Goal: Information Seeking & Learning: Find specific page/section

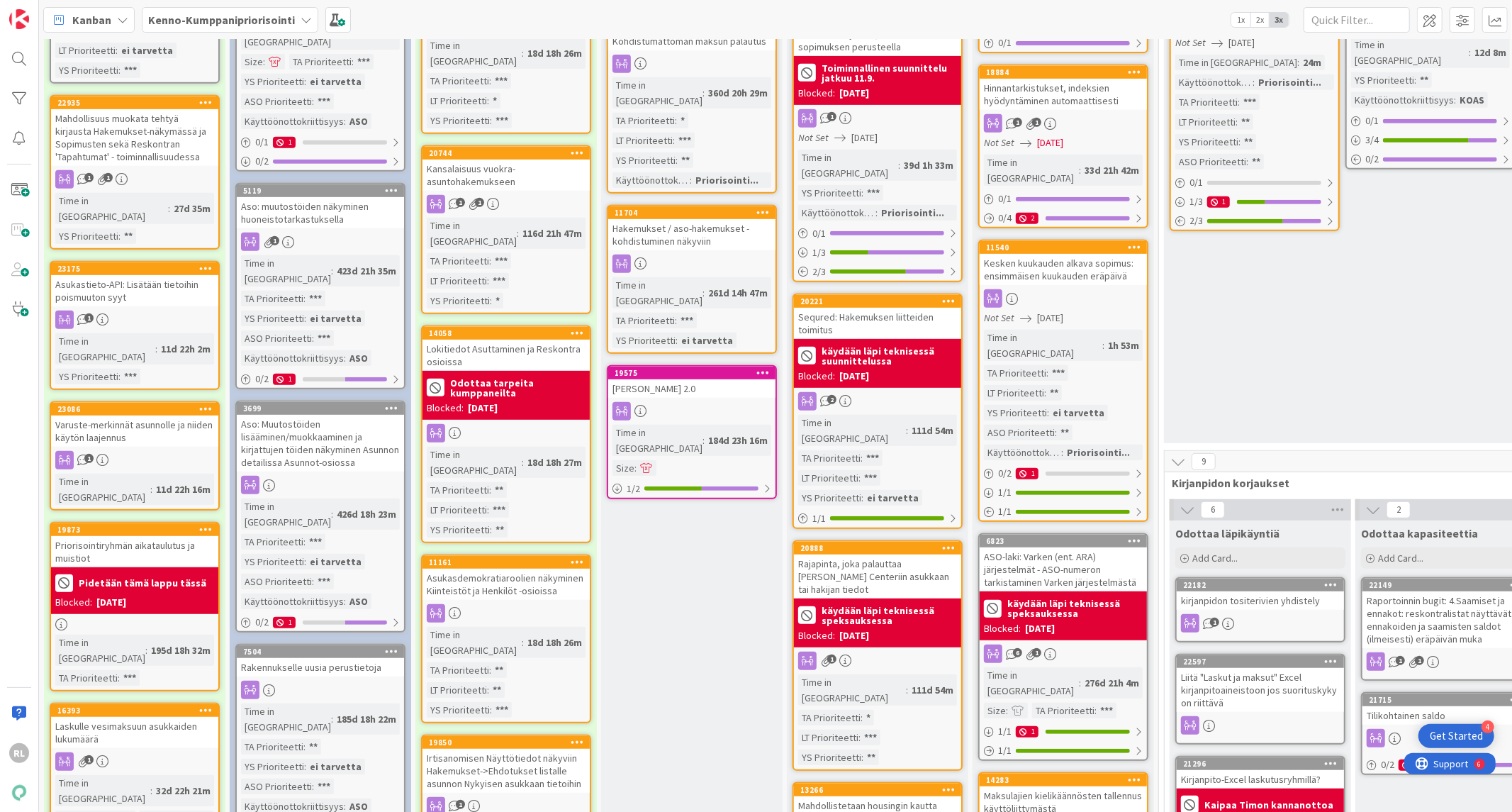
scroll to position [545, 0]
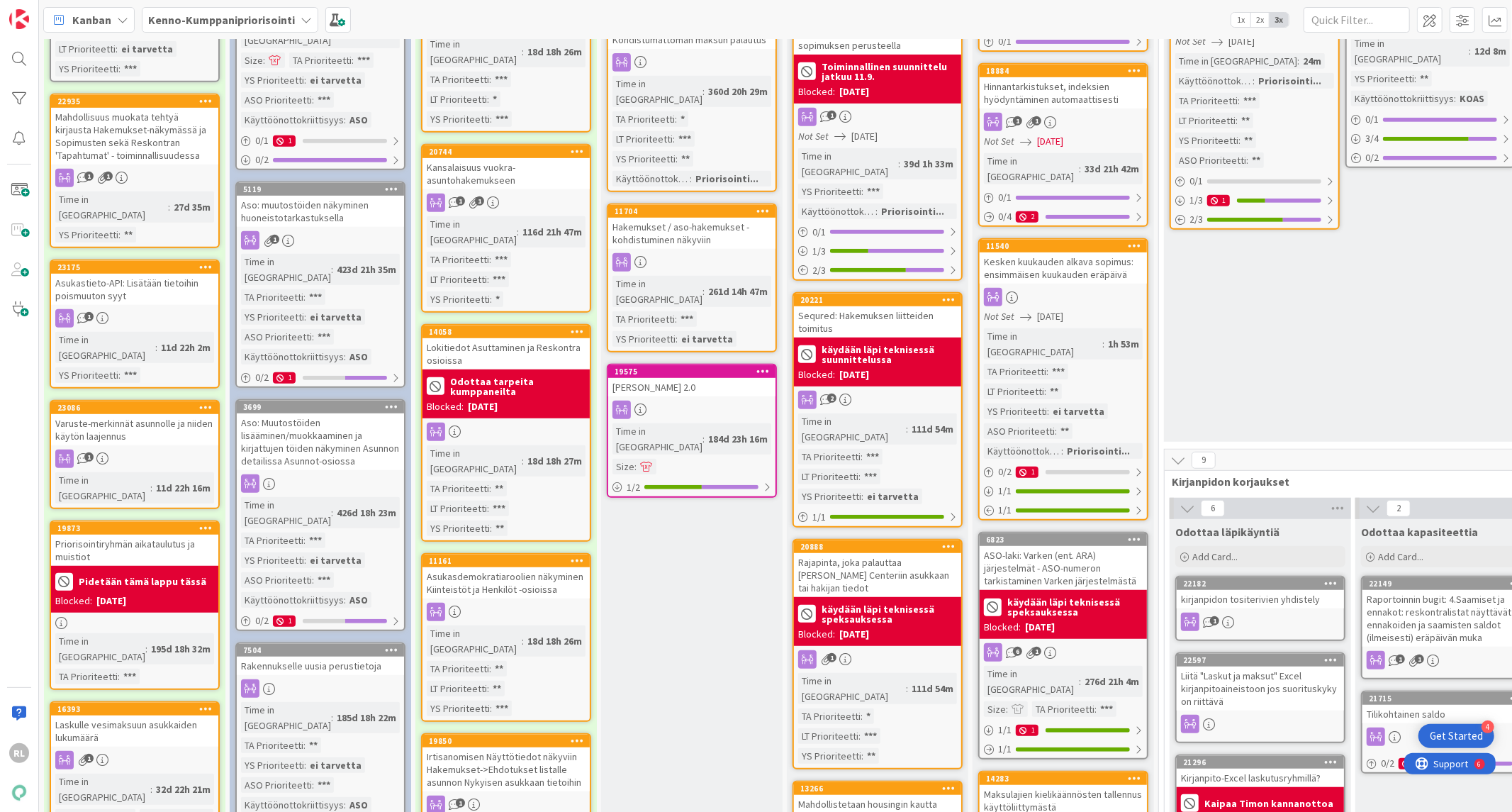
click at [114, 414] on div "Varuste-merkinnät asunnolle ja niiden käytön laajennus" at bounding box center [134, 429] width 167 height 31
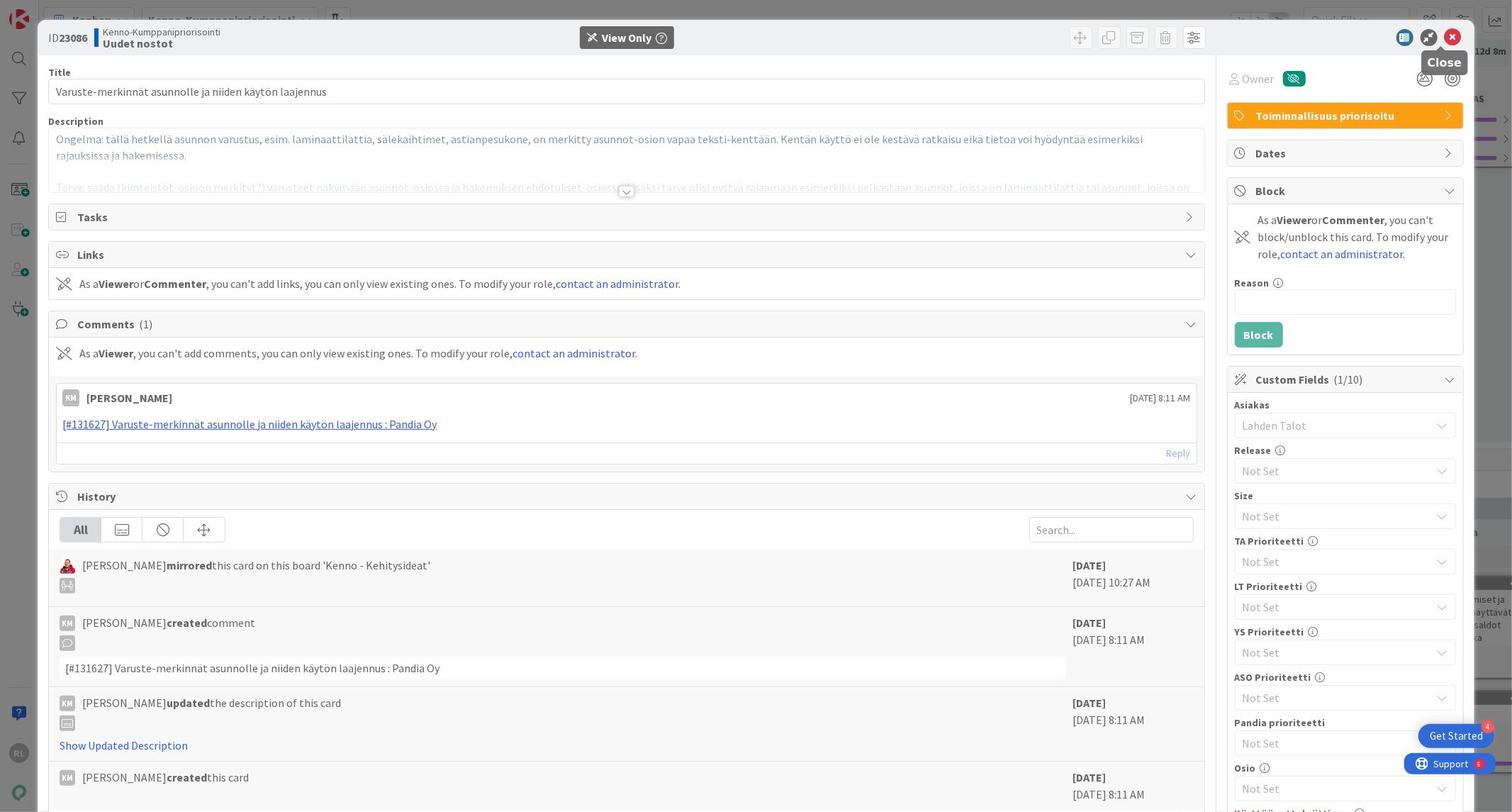
drag, startPoint x: 1441, startPoint y: 34, endPoint x: 1023, endPoint y: 305, distance: 498.2
click at [1445, 34] on icon at bounding box center [1453, 37] width 17 height 17
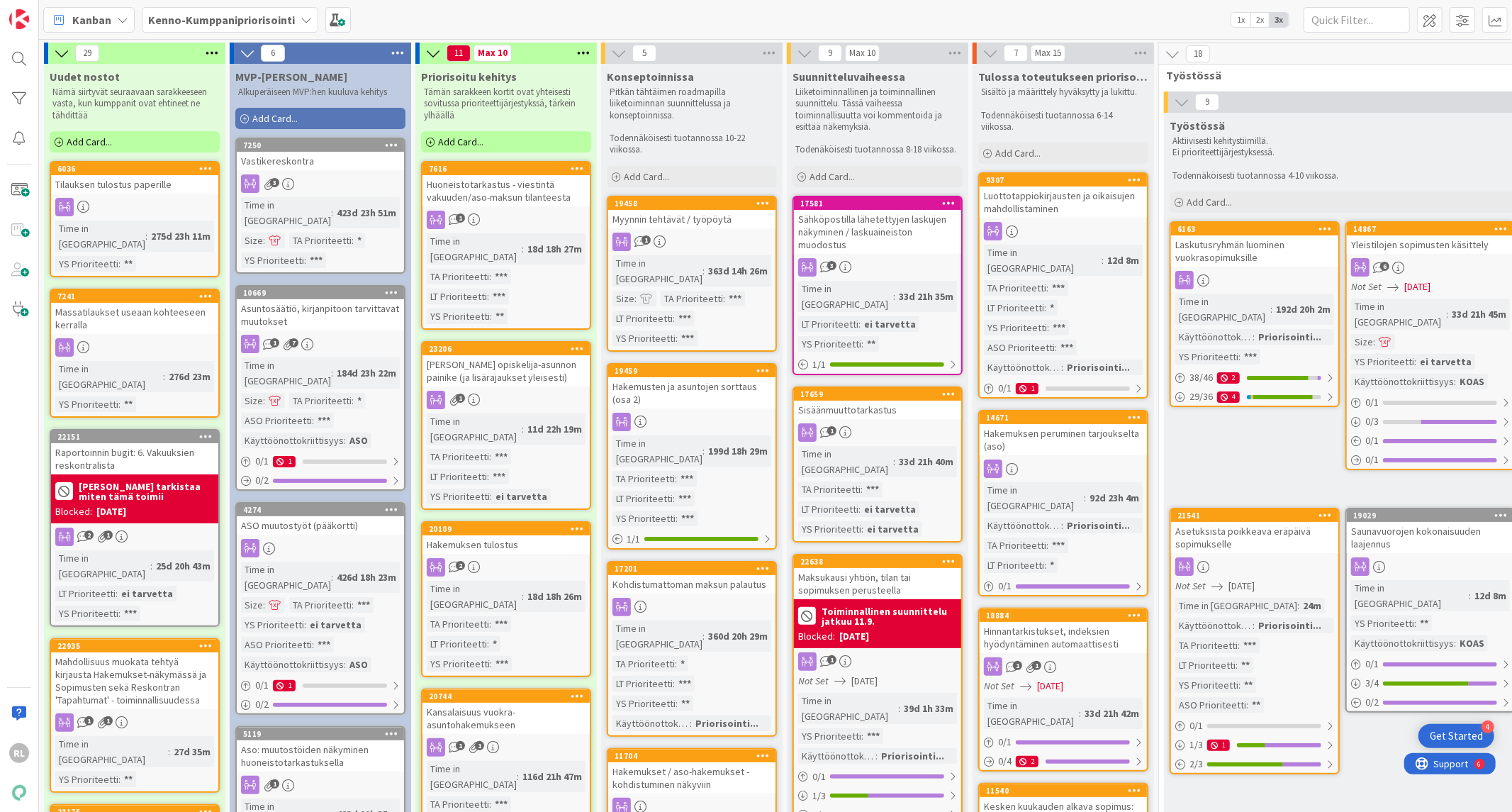
click at [132, 188] on div "Tilauksen tulostus paperille" at bounding box center [134, 185] width 167 height 19
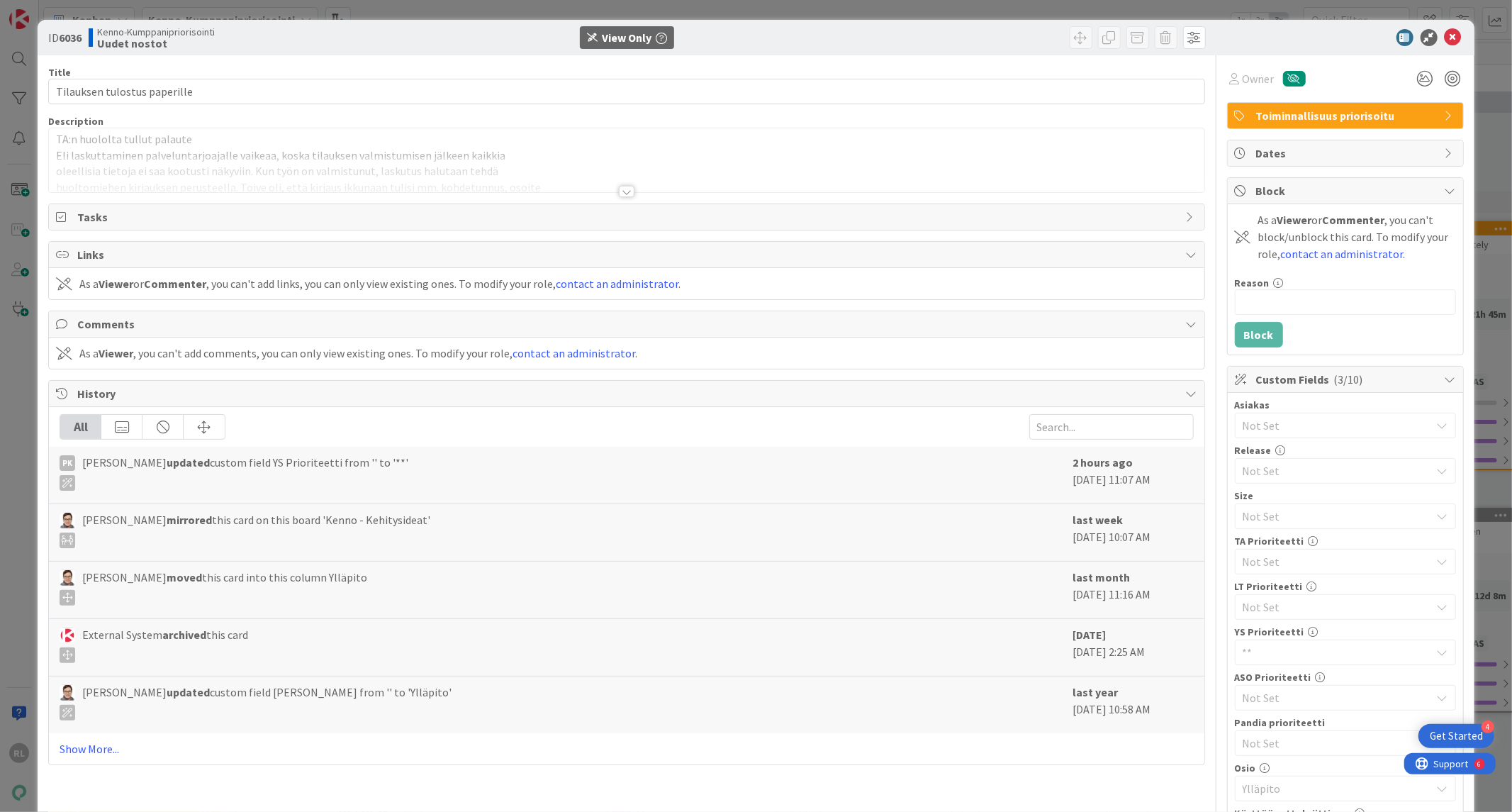
click at [622, 193] on div at bounding box center [627, 191] width 15 height 11
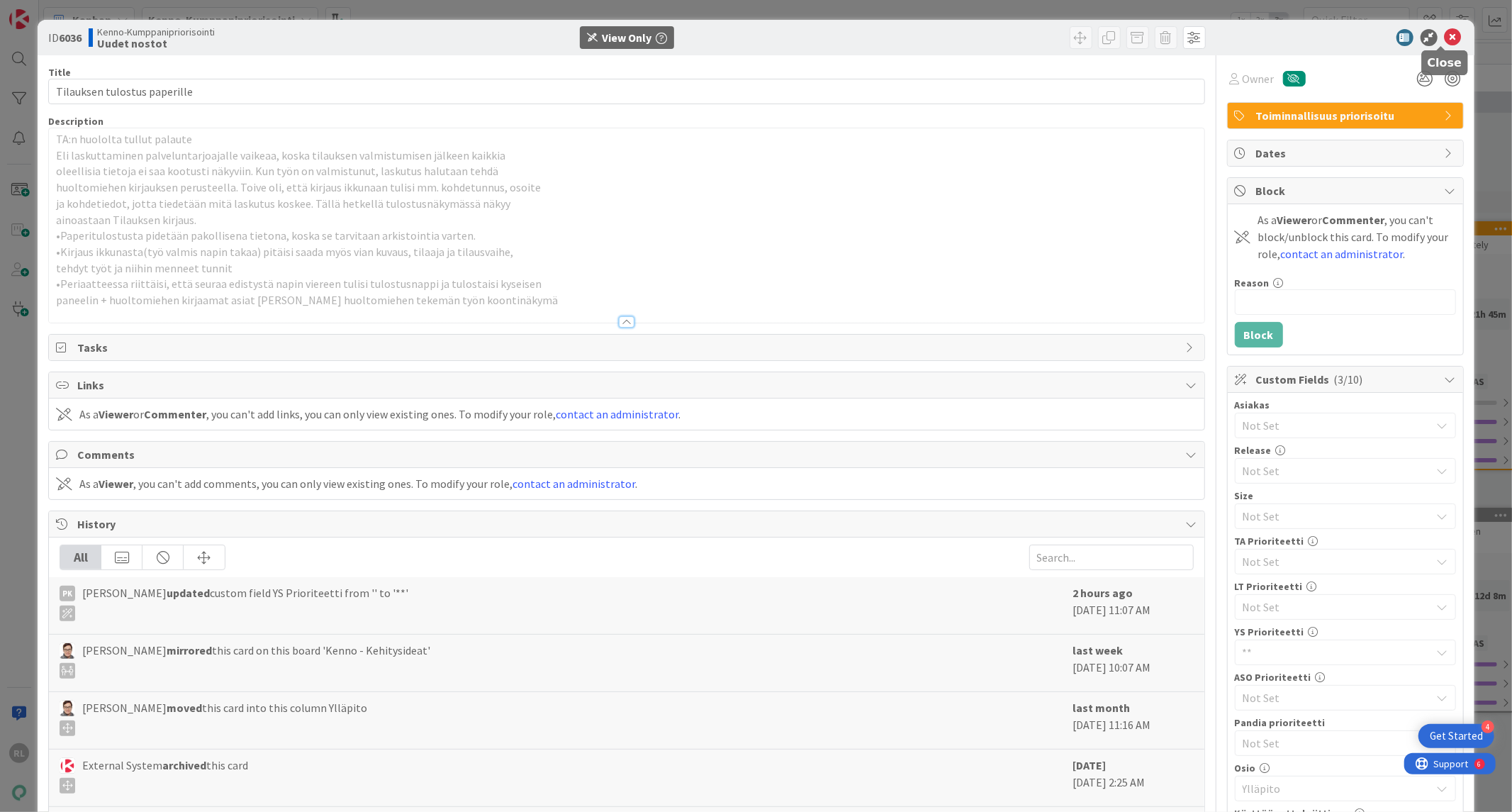
click at [1445, 41] on icon at bounding box center [1453, 37] width 17 height 17
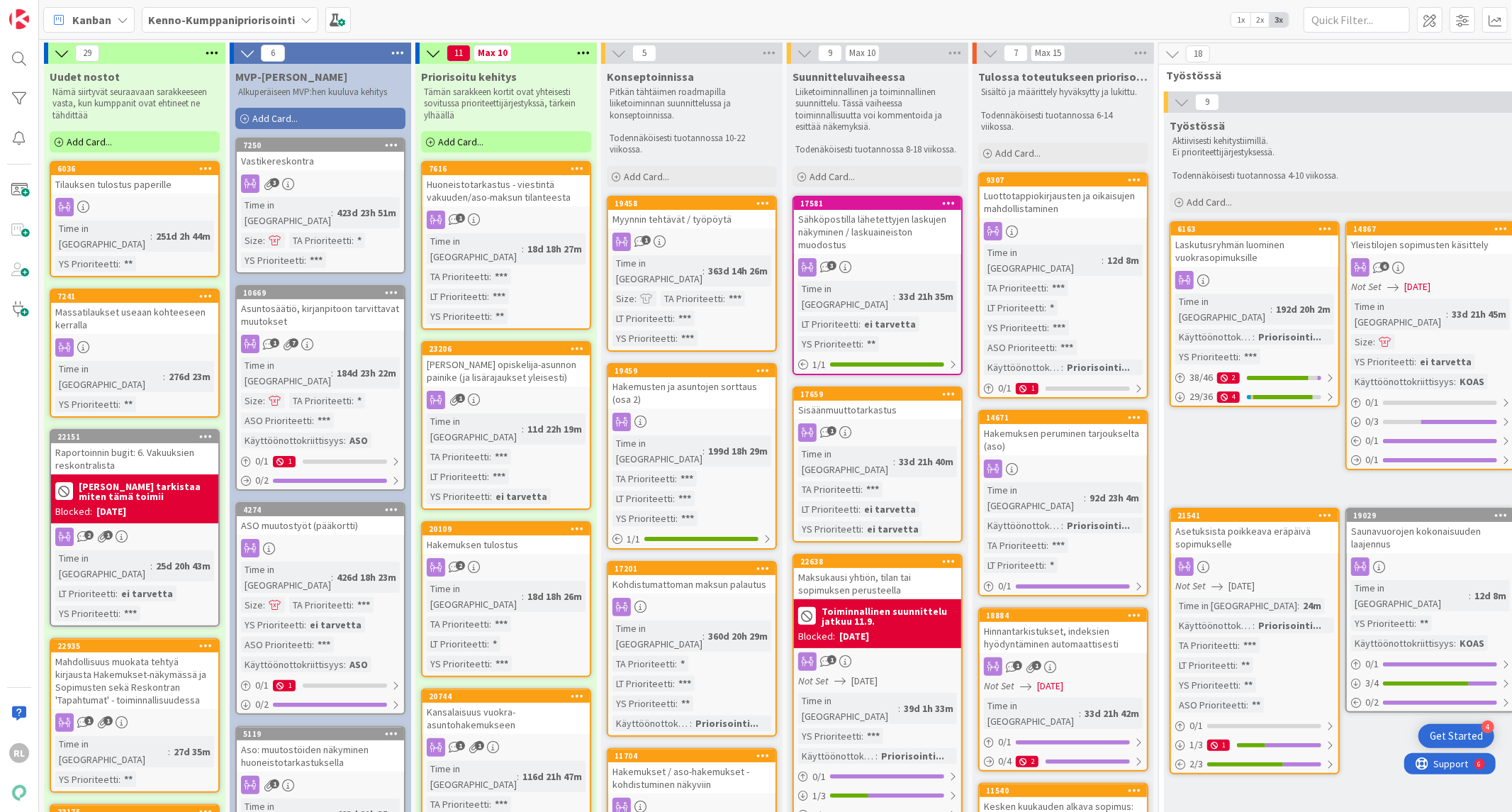
click at [163, 303] on div "Massatilaukset useaan kohteeseen kerralla" at bounding box center [134, 318] width 167 height 31
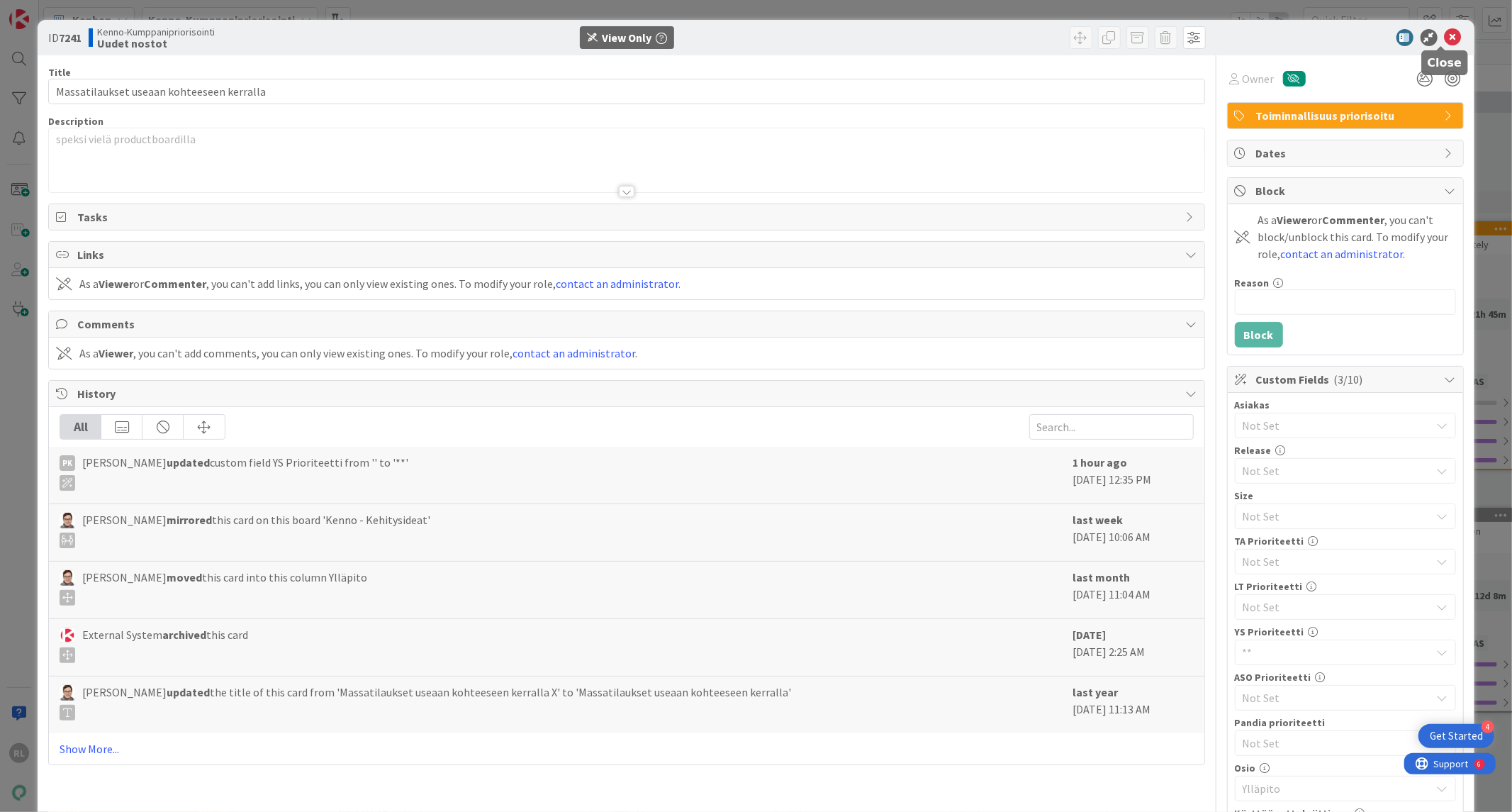
drag, startPoint x: 1447, startPoint y: 34, endPoint x: 1236, endPoint y: 54, distance: 211.9
click at [1447, 36] on icon at bounding box center [1453, 37] width 17 height 17
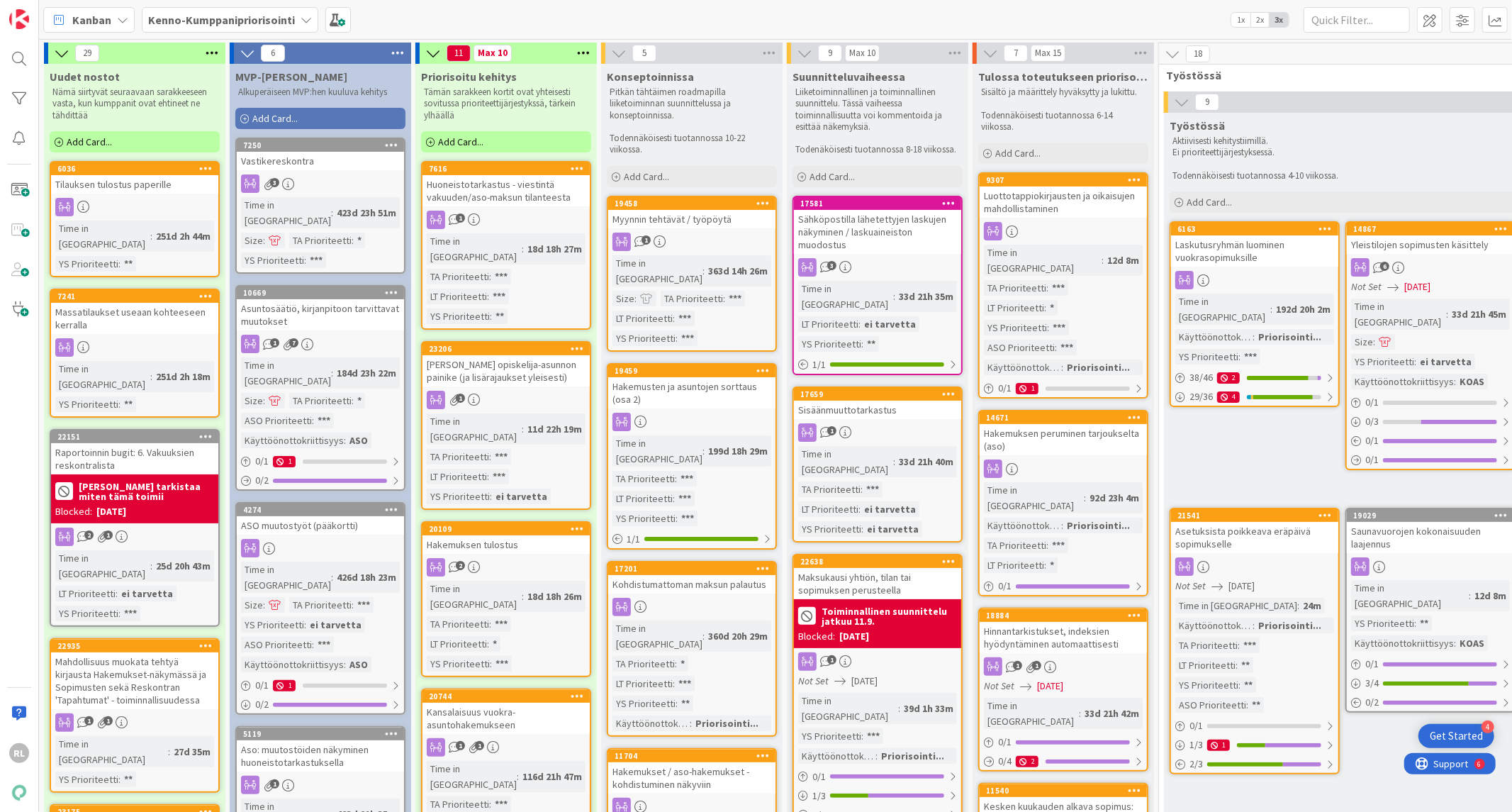
scroll to position [0, 870]
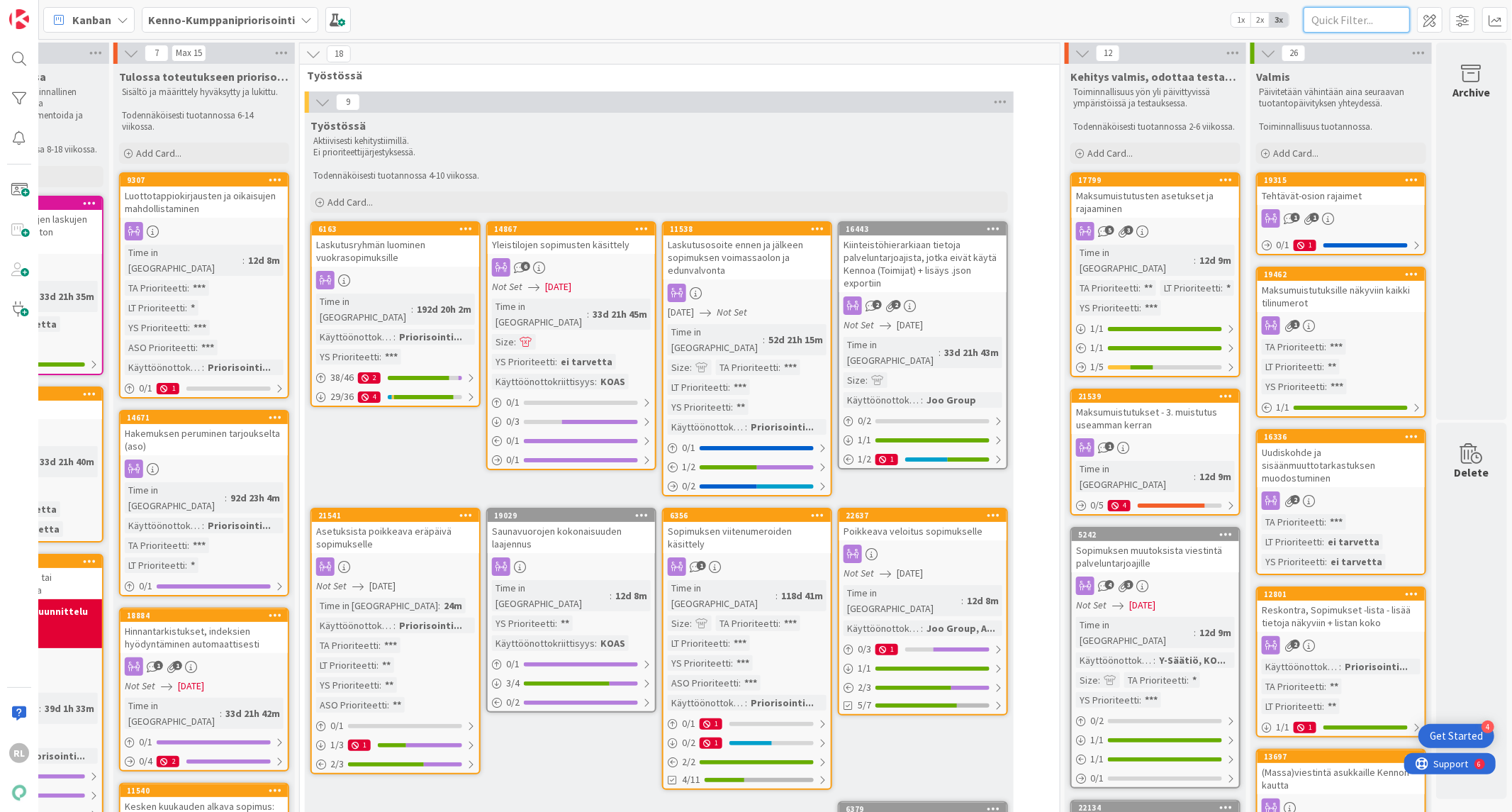
click at [1357, 16] on input "text" at bounding box center [1357, 20] width 106 height 25
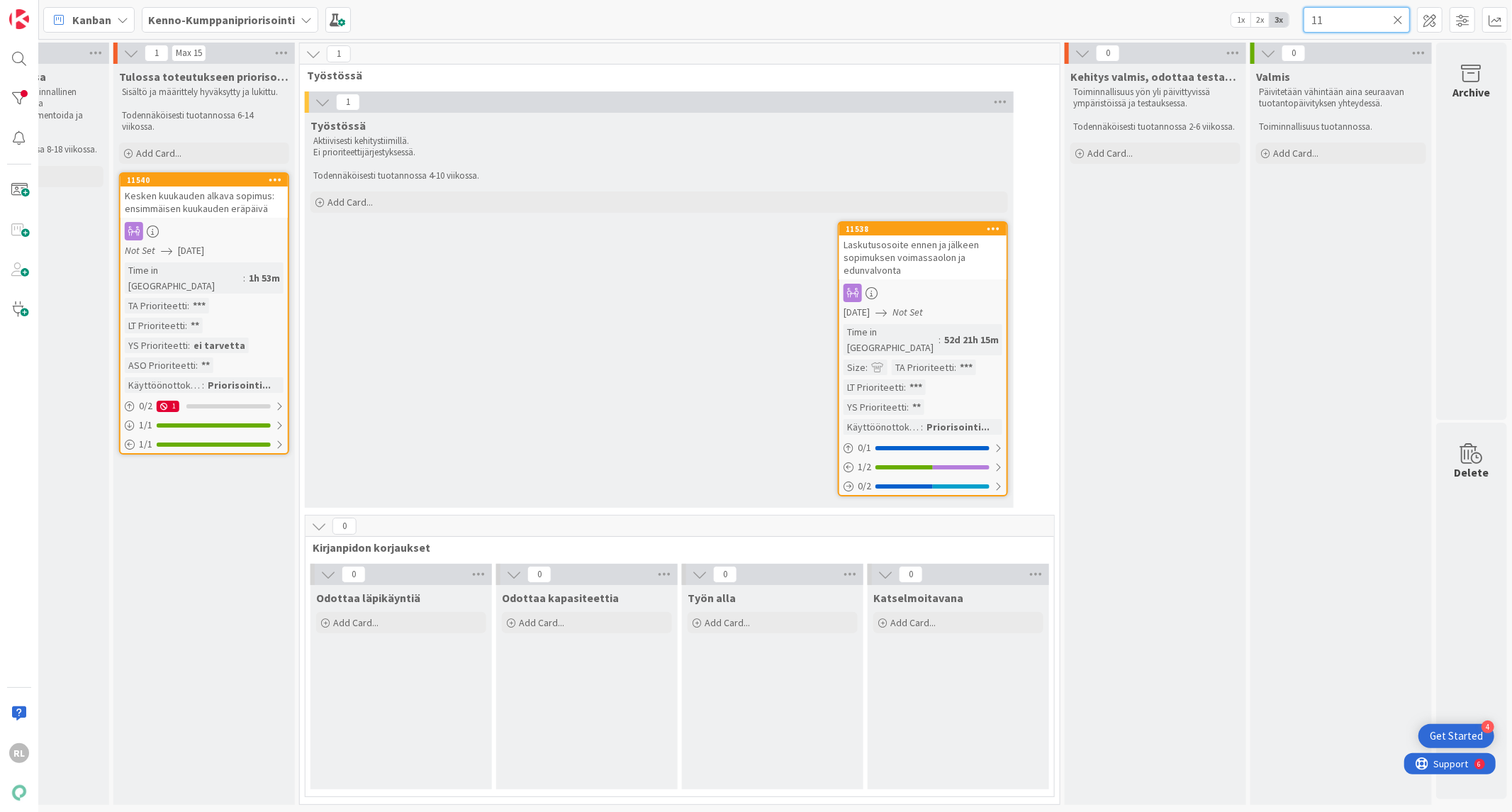
type input "1"
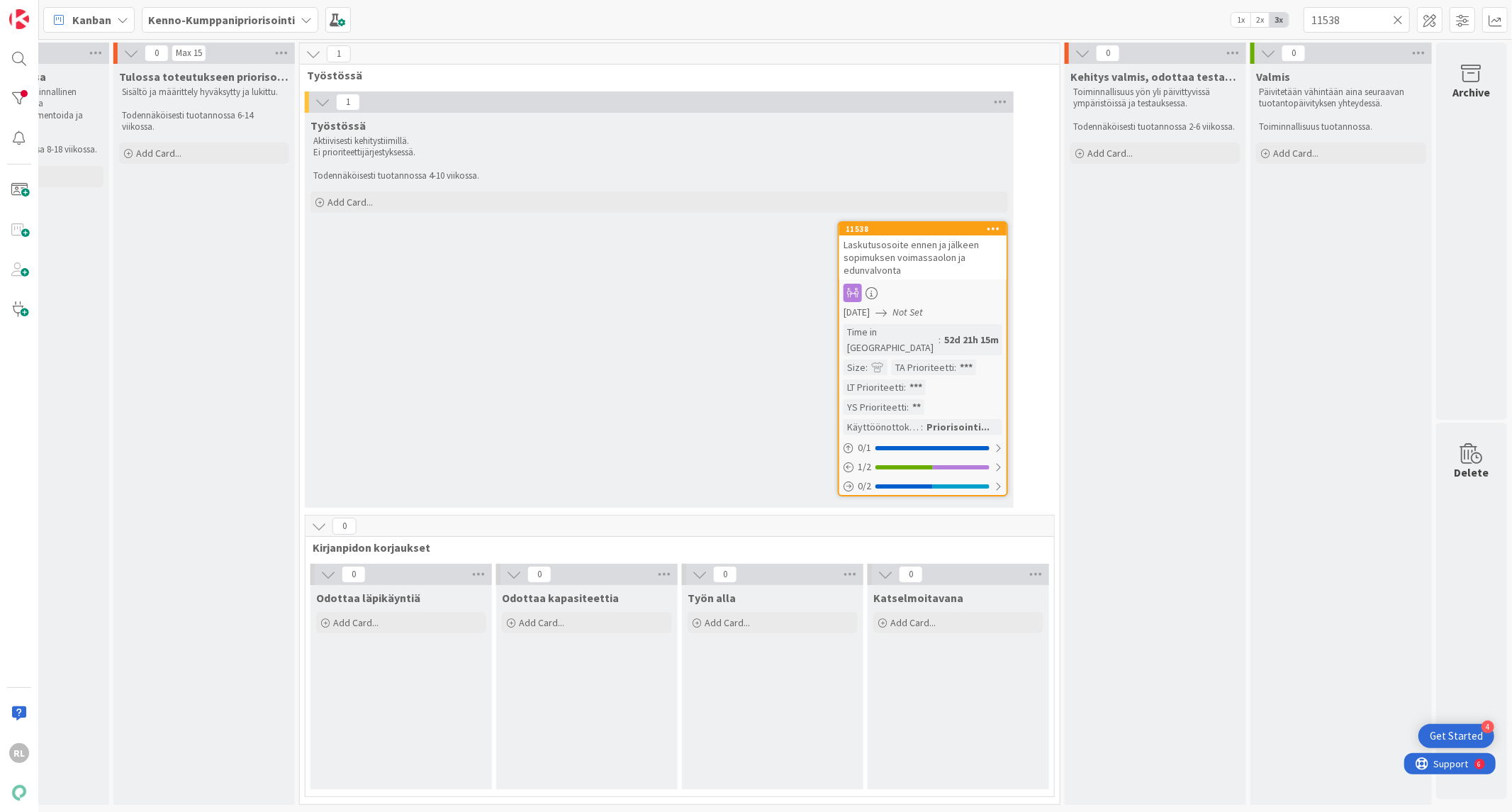
click at [945, 258] on span "Laskutusosoite ennen ja jälkeen sopimuksen voimassaolon ja edunvalvonta" at bounding box center [912, 257] width 136 height 38
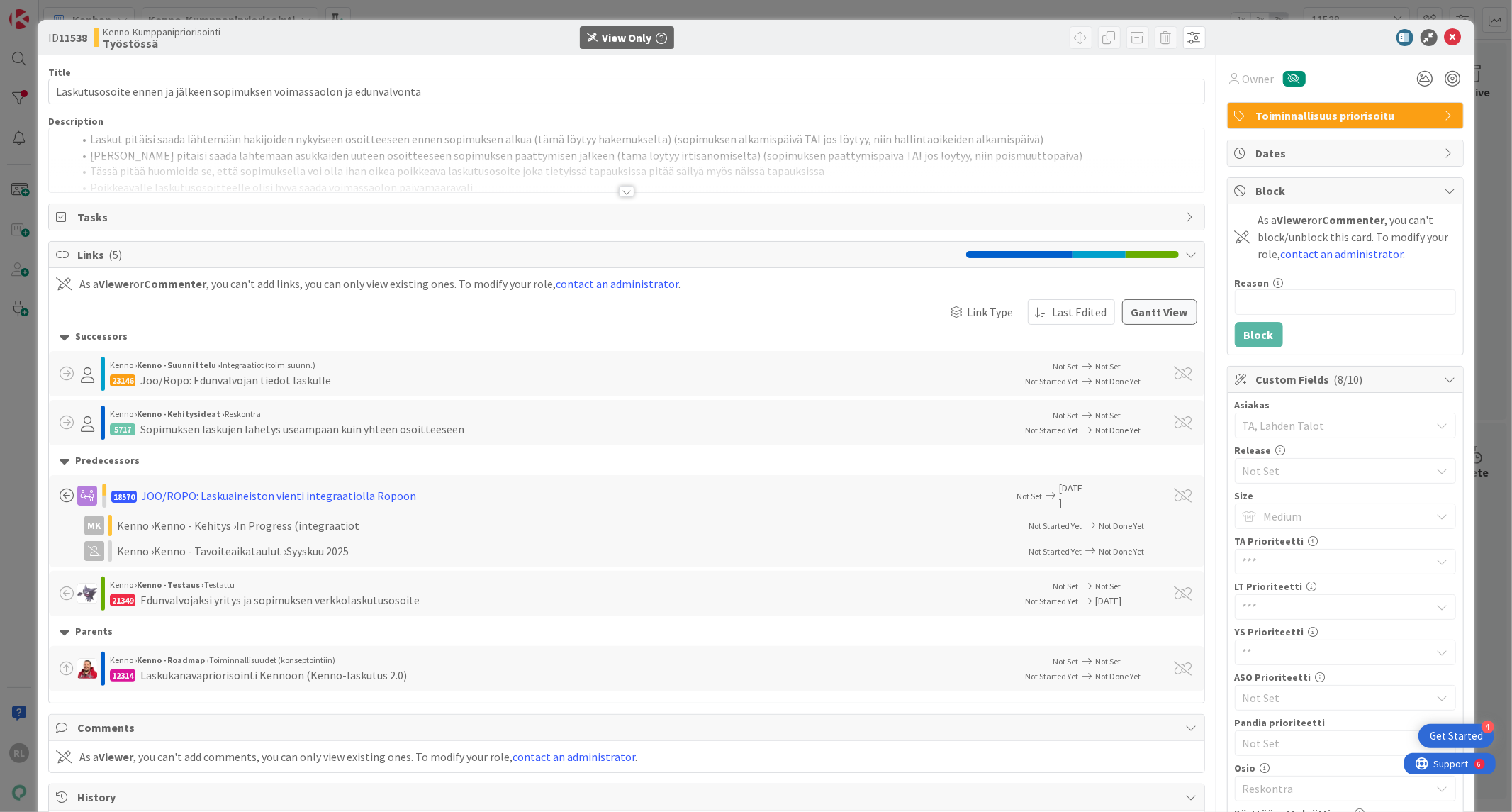
click at [624, 186] on div at bounding box center [627, 185] width 1157 height 15
click at [624, 189] on div at bounding box center [627, 191] width 15 height 11
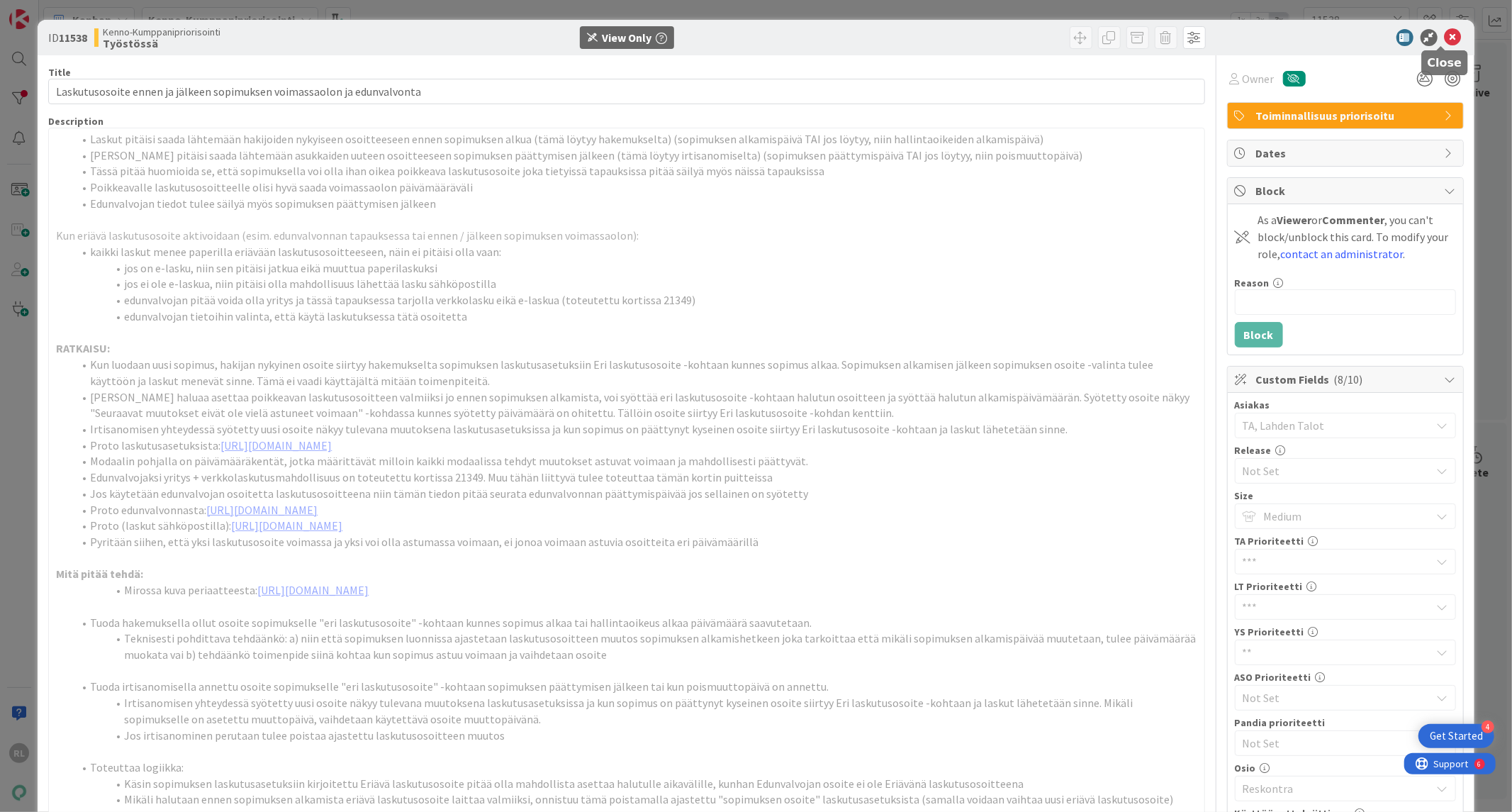
click at [1448, 41] on icon at bounding box center [1453, 37] width 17 height 17
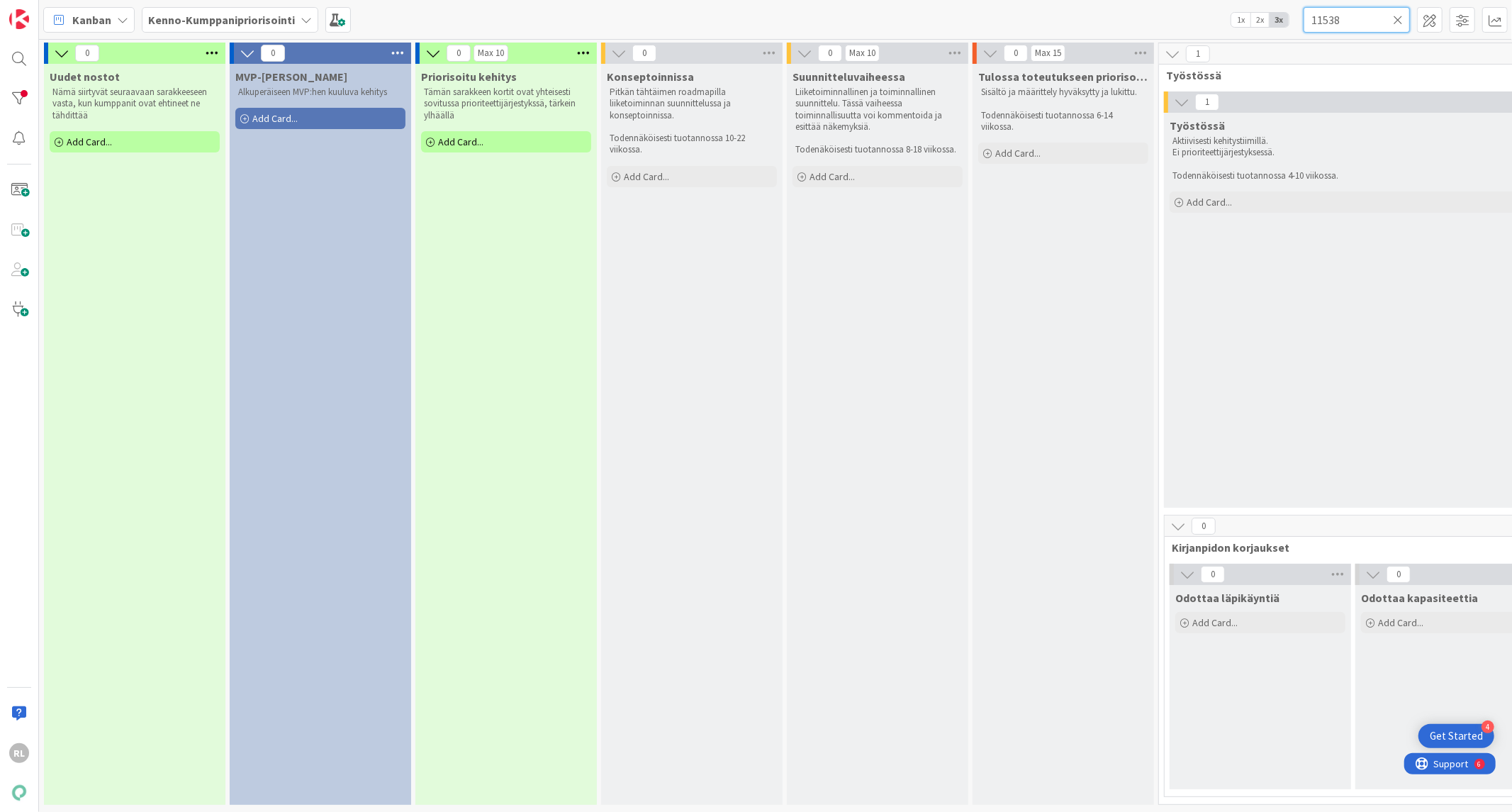
drag, startPoint x: 1374, startPoint y: 18, endPoint x: 977, endPoint y: -28, distance: 399.7
click at [977, 0] on html "4 Get Started RL Kanban Kenno-Kumppanipriorisointi 1x 2x 3x 11538 0 Uudet nosto…" at bounding box center [756, 406] width 1512 height 812
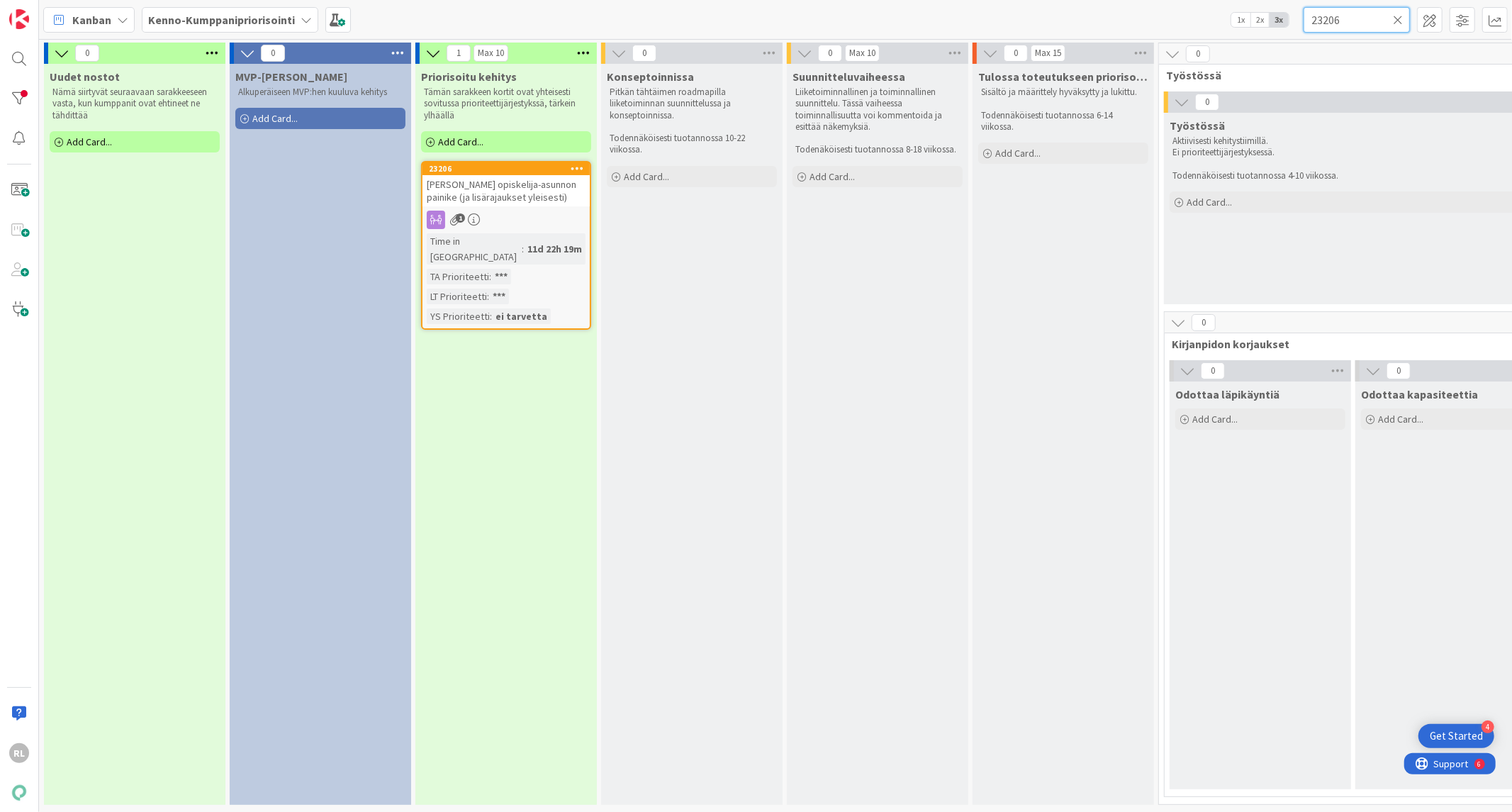
type input "23206"
drag, startPoint x: 1355, startPoint y: 21, endPoint x: 1260, endPoint y: 33, distance: 95.8
click at [1260, 33] on div "Kanban Kenno-Kumppanipriorisointi 1x 2x 3x 23206" at bounding box center [775, 20] width 1473 height 39
click at [447, 180] on span "[PERSON_NAME] opiskelija-asunnon painike (ja lisärajaukset yleisesti)" at bounding box center [501, 191] width 149 height 25
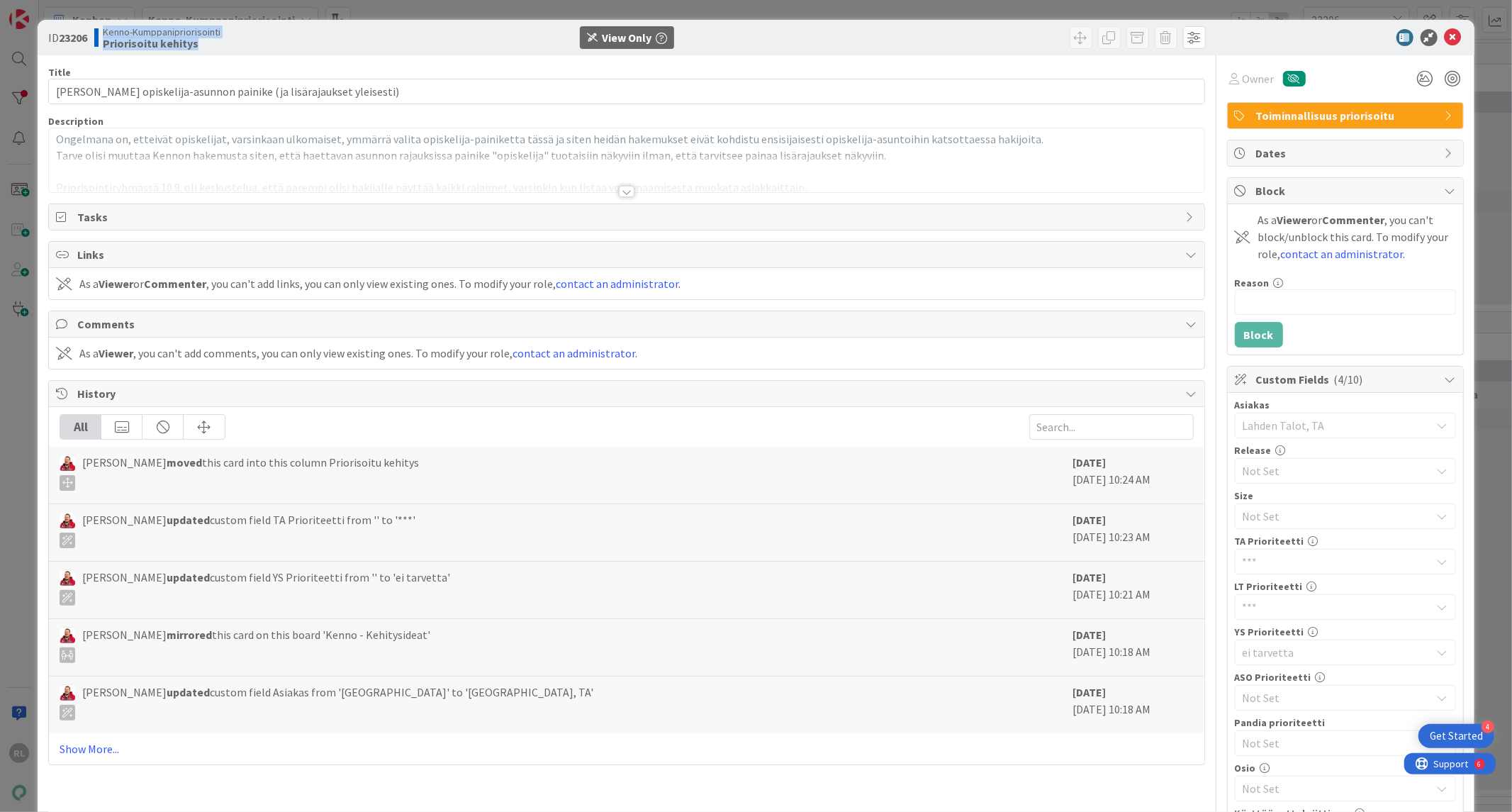
drag, startPoint x: 198, startPoint y: 46, endPoint x: 102, endPoint y: 45, distance: 96.0
click at [102, 45] on div "Kenno-Kumppanipriorisointi Priorisoitu kehitys" at bounding box center [261, 37] width 335 height 23
copy b "Priorisoitu kehitys"
click at [1447, 46] on div "ID 23206 Kenno-Kumppanipriorisointi Priorisoitu kehitys View Only" at bounding box center [756, 37] width 1437 height 36
click at [1452, 26] on div "ID 23206 Kenno-Kumppanipriorisointi Priorisoitu kehitys View Only" at bounding box center [756, 37] width 1437 height 36
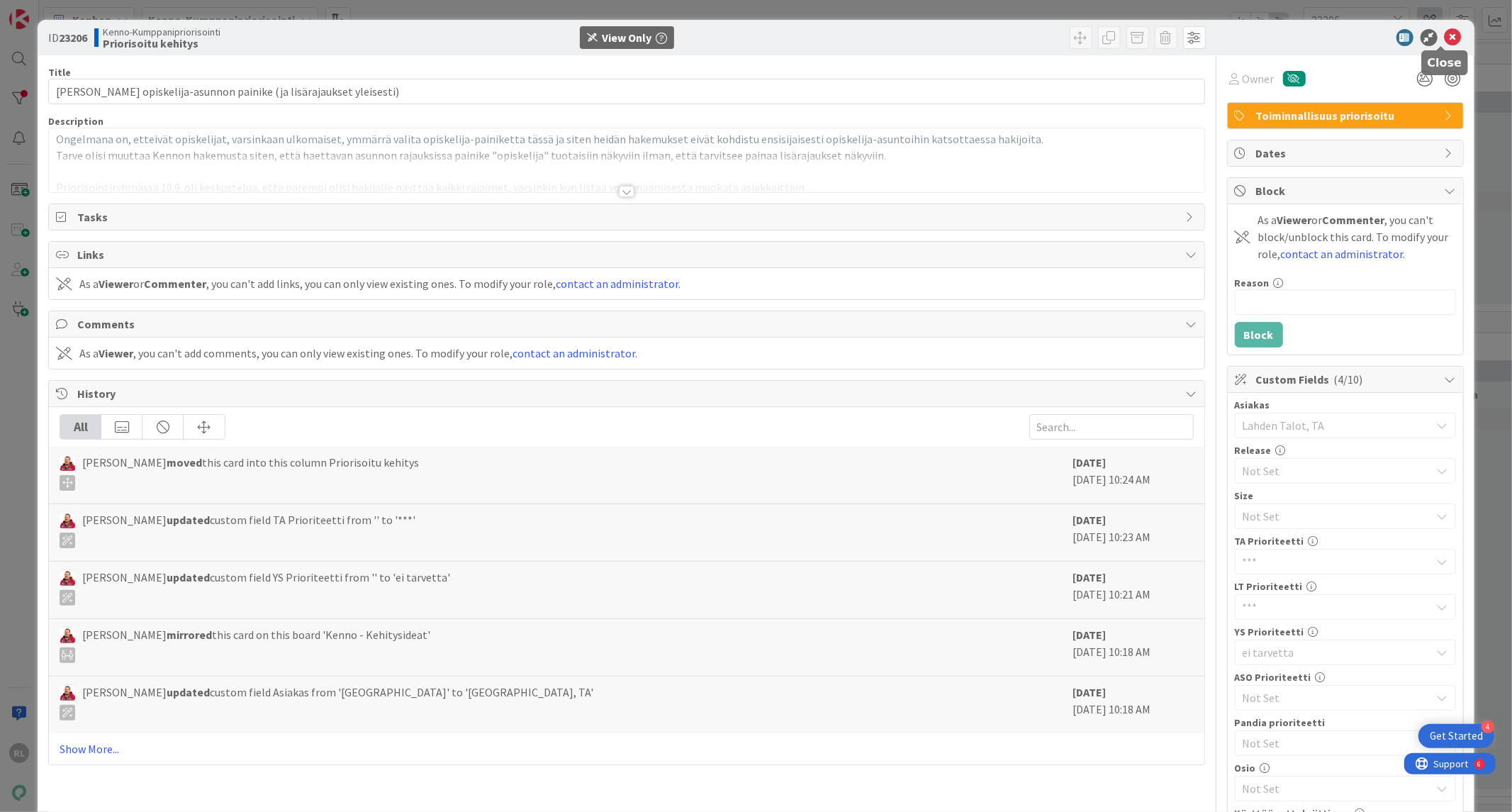
drag, startPoint x: 1436, startPoint y: 36, endPoint x: 1434, endPoint y: 25, distance: 11.2
click at [1445, 38] on icon at bounding box center [1453, 37] width 17 height 17
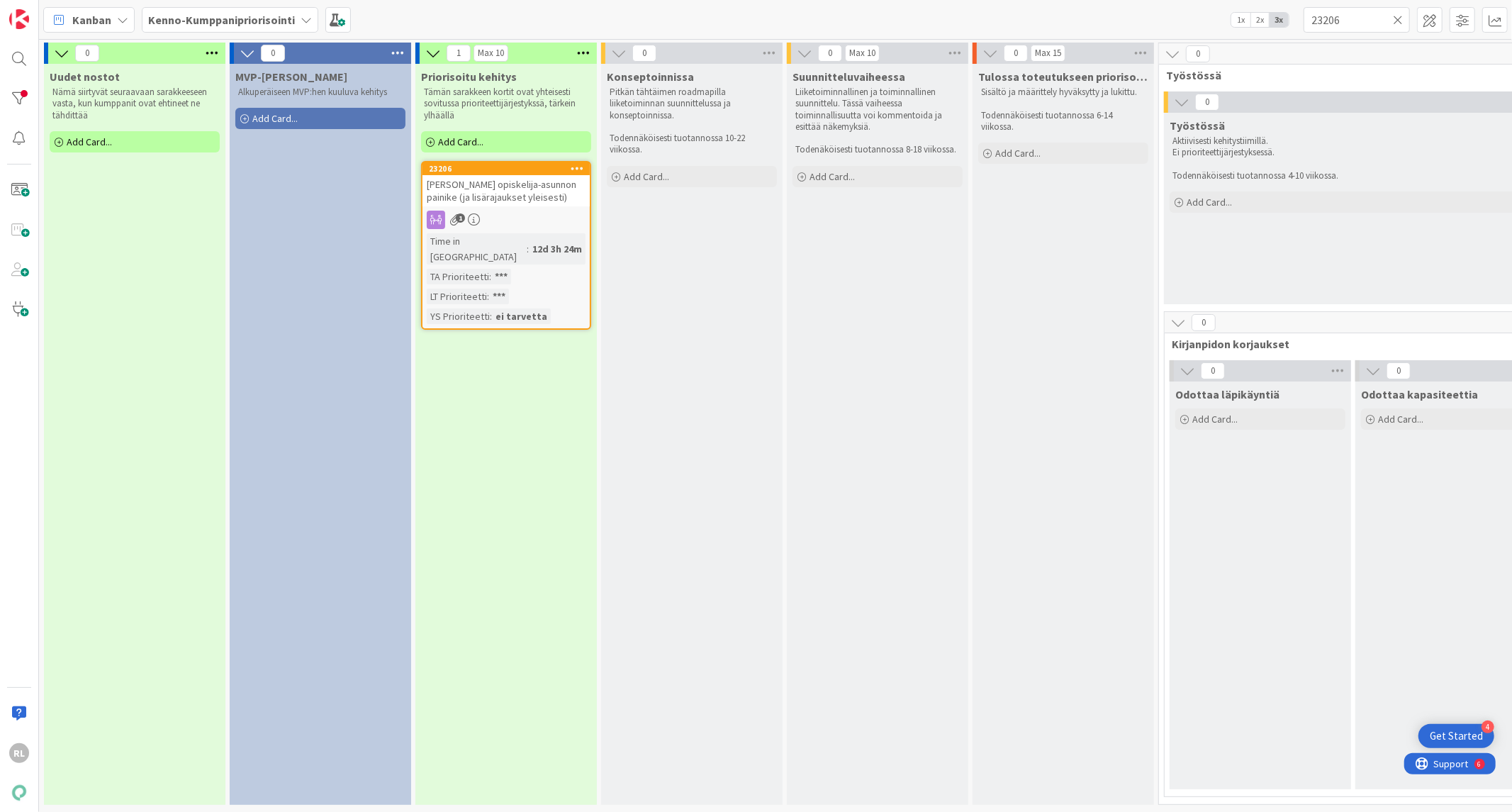
drag, startPoint x: 1394, startPoint y: 13, endPoint x: 1320, endPoint y: 46, distance: 81.0
click at [1394, 14] on icon at bounding box center [1398, 20] width 10 height 13
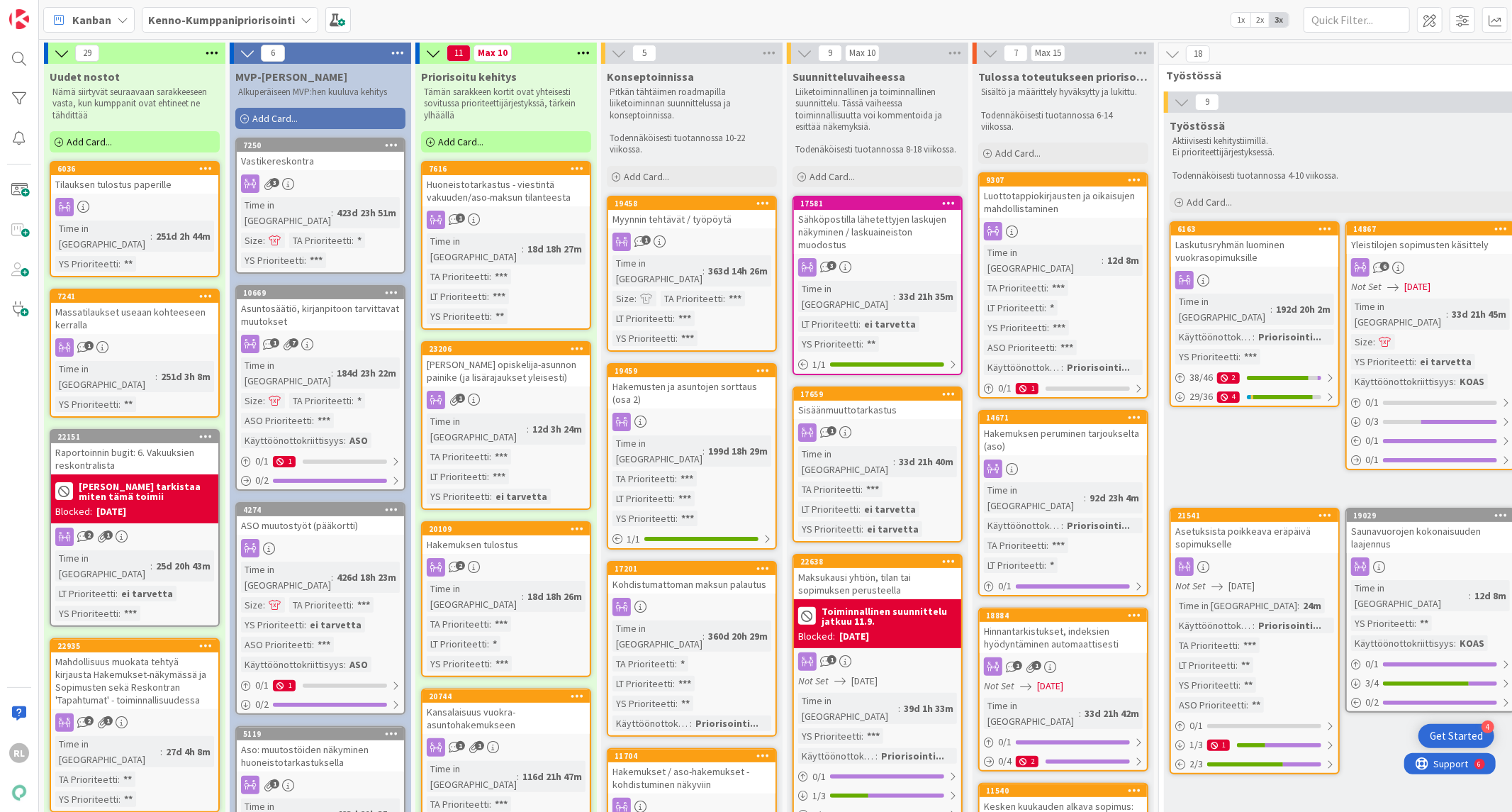
click at [107, 444] on div "Raportoinnin bugit: 6. Vakuuksien reskontralista" at bounding box center [134, 459] width 167 height 31
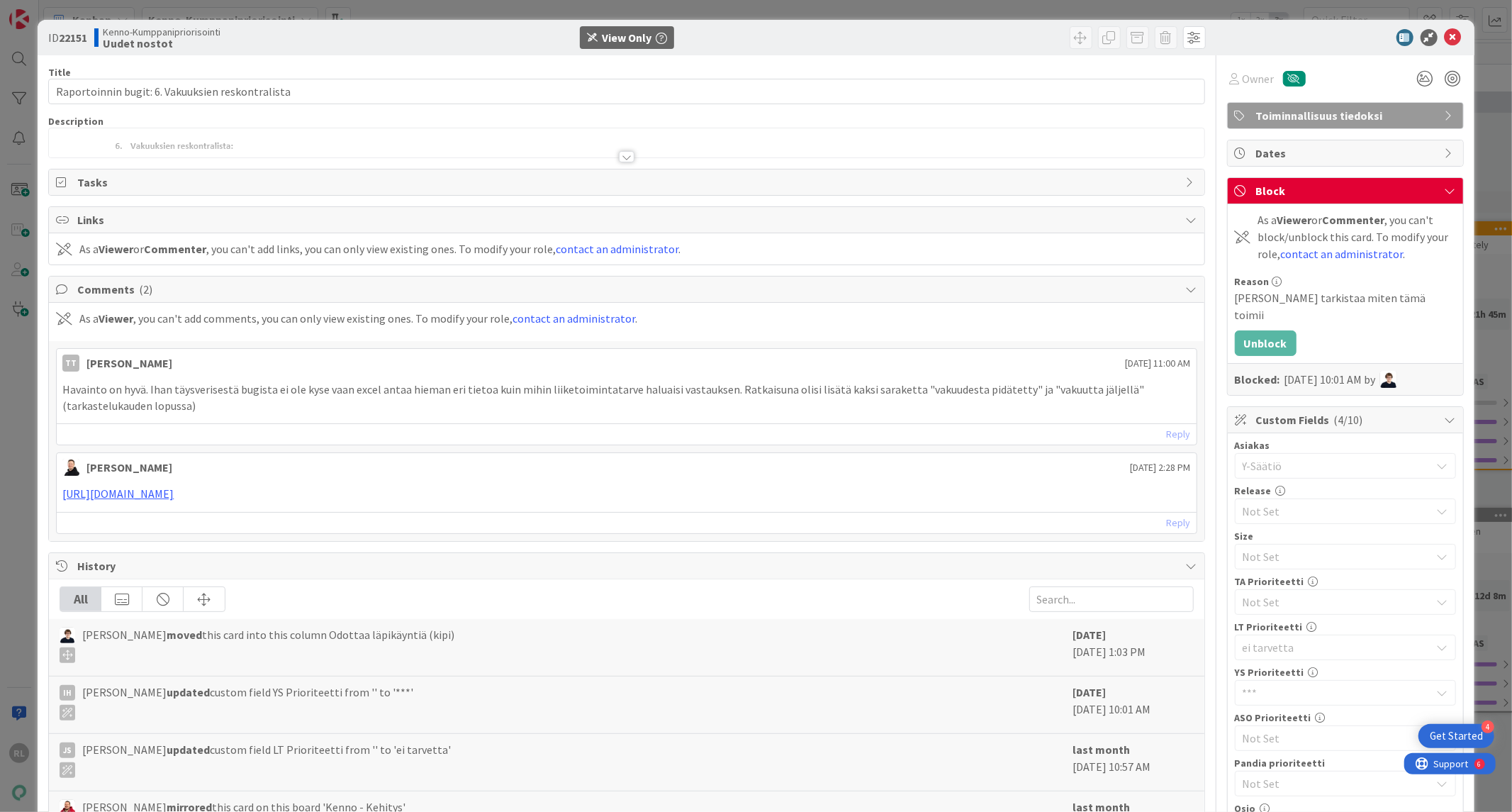
click at [619, 160] on div at bounding box center [627, 156] width 15 height 11
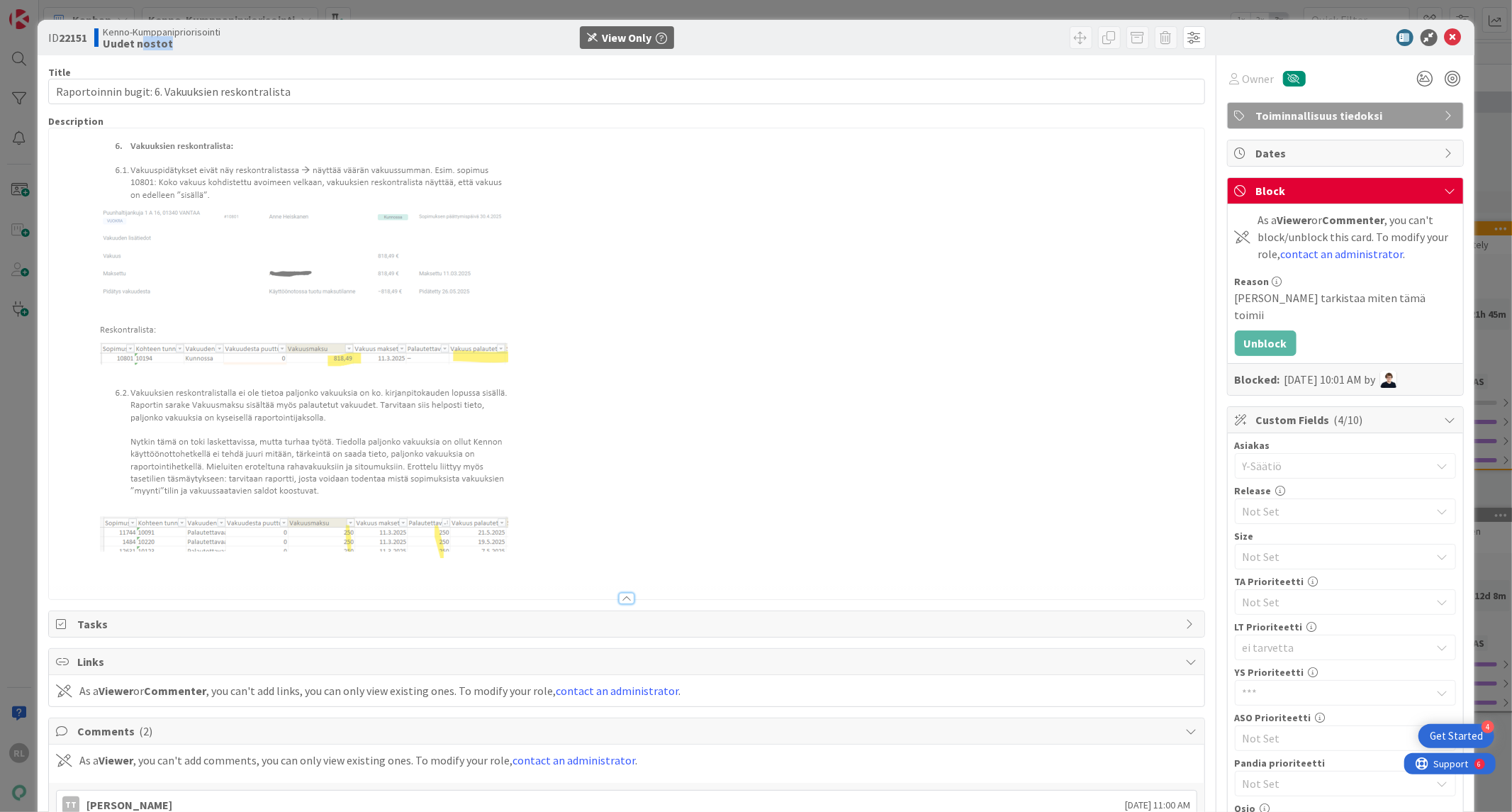
drag, startPoint x: 176, startPoint y: 41, endPoint x: 142, endPoint y: 40, distance: 34.0
click at [142, 40] on b "Uudet nostot" at bounding box center [161, 42] width 118 height 11
click at [17, 99] on div "ID 22151 Kenno-Kumppanipriorisointi Uudet nostot View Only Title 48 / 128 Rapor…" at bounding box center [756, 406] width 1512 height 812
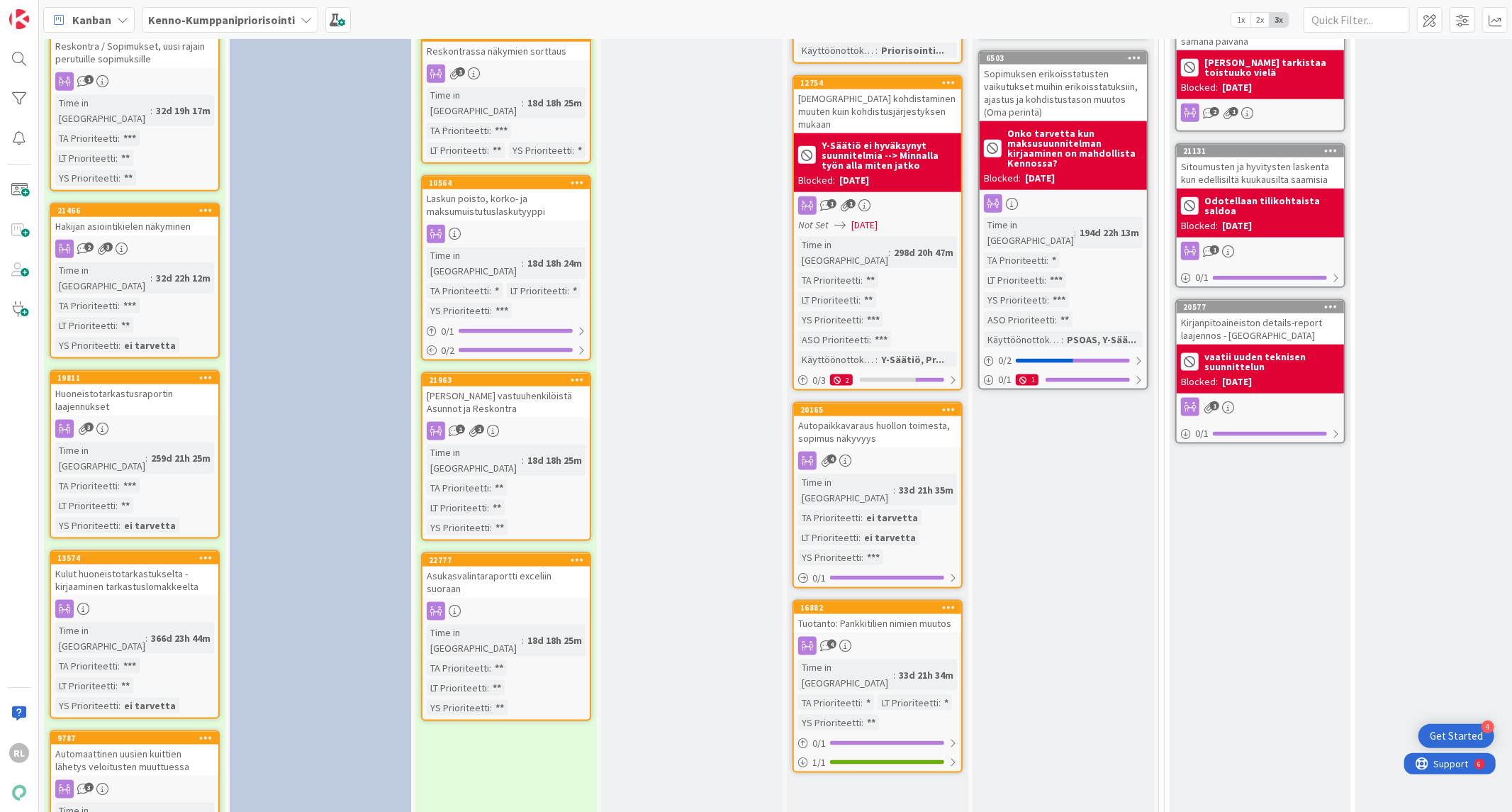
scroll to position [1444, 0]
click at [1379, 14] on input "text" at bounding box center [1357, 20] width 106 height 25
paste input "20895"
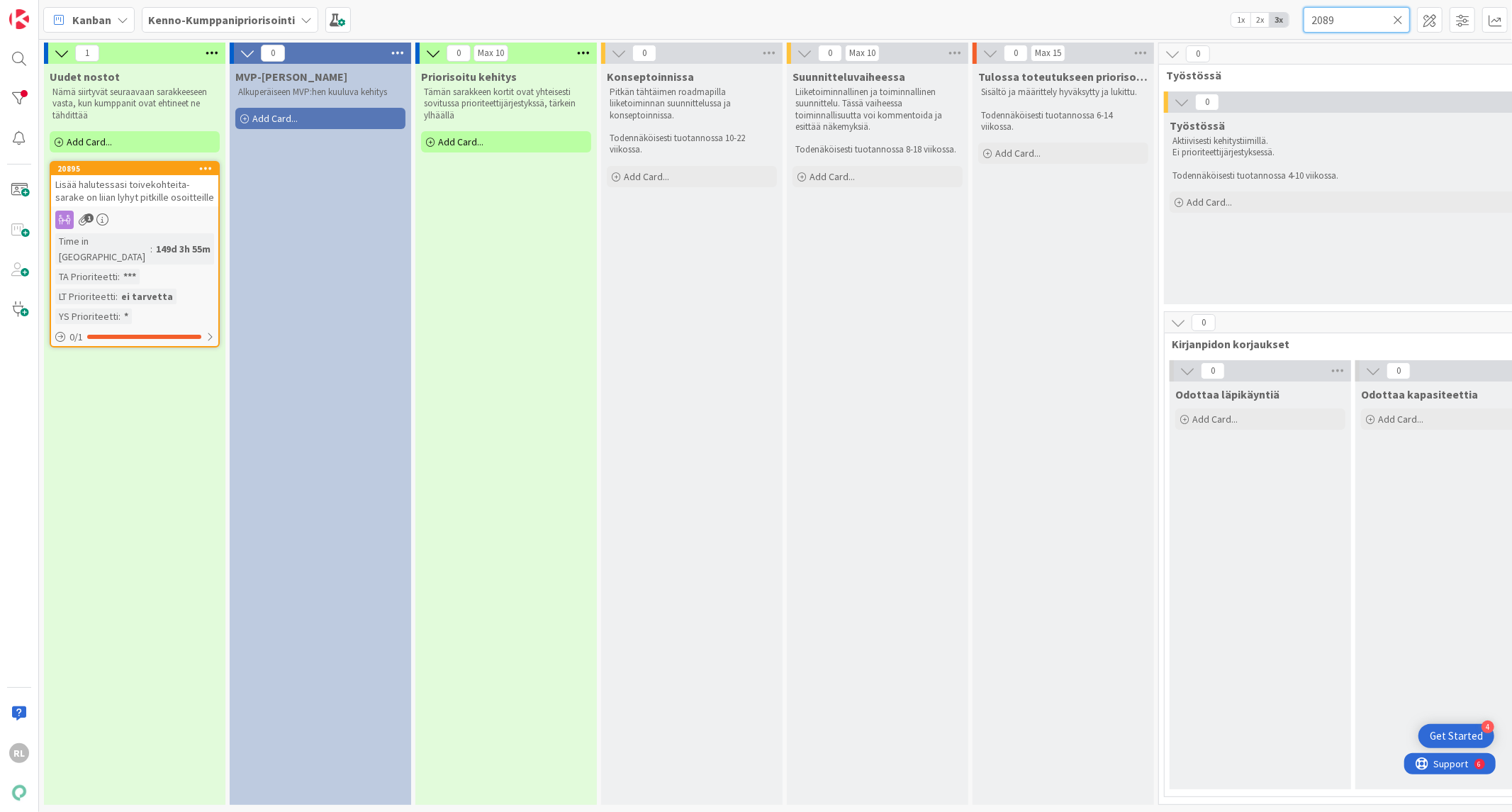
type input "2089"
click at [136, 181] on span "Lisää halutessasi toivekohteita- sarake on liian lyhyt pitkille osoitteille" at bounding box center [134, 191] width 159 height 25
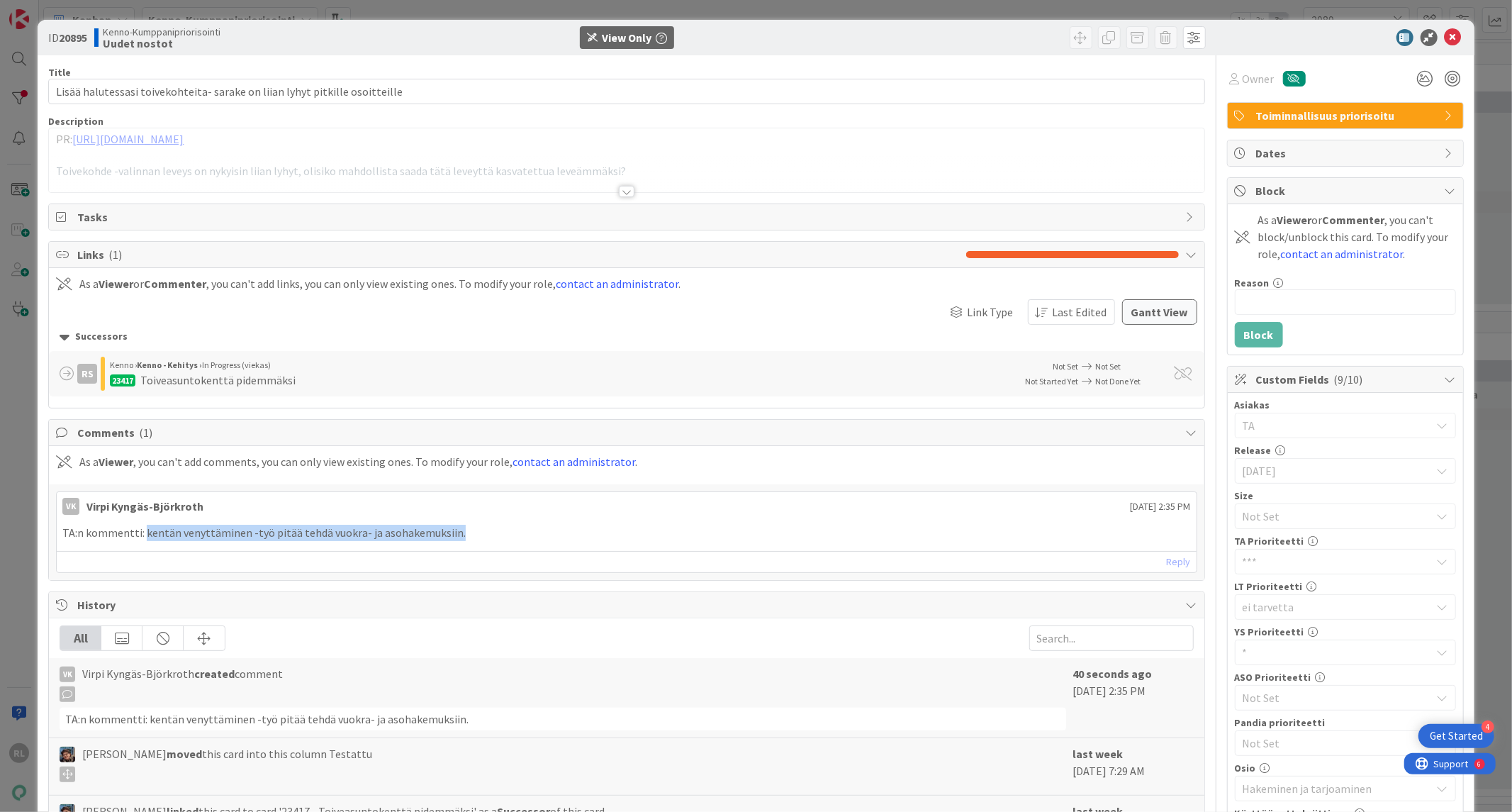
drag, startPoint x: 413, startPoint y: 530, endPoint x: 145, endPoint y: 533, distance: 268.0
click at [145, 533] on p "TA:n kommentti: kentän venyttäminen -työ pitää tehdä vuokra- ja asohakemuksiin." at bounding box center [627, 533] width 1128 height 16
copy p "kentän venyttäminen -työ pitää tehdä vuokra- ja asohakemuksiin."
